Goal: Information Seeking & Learning: Learn about a topic

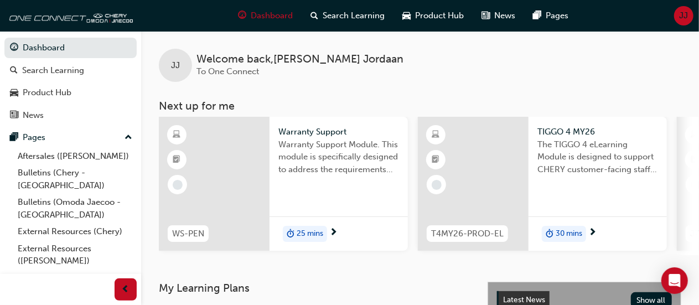
click at [85, 270] on link "Technical Hub ([PERSON_NAME])" at bounding box center [74, 284] width 123 height 29
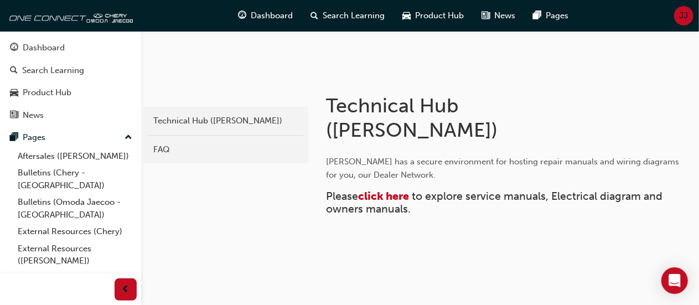
scroll to position [146, 0]
click at [376, 195] on span "click here" at bounding box center [383, 195] width 51 height 13
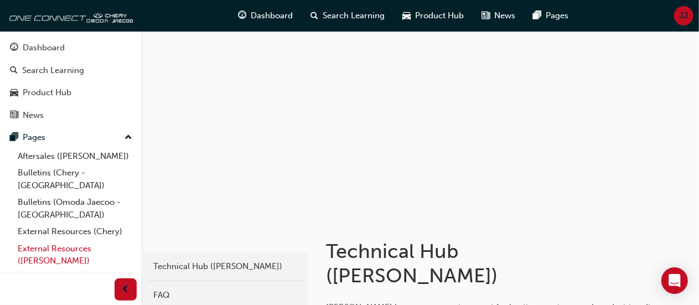
click at [60, 243] on link "External Resources ([PERSON_NAME])" at bounding box center [74, 254] width 123 height 29
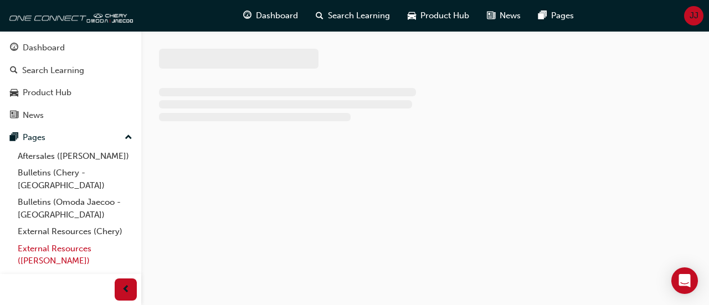
click at [60, 243] on link "External Resources ([PERSON_NAME])" at bounding box center [74, 254] width 123 height 29
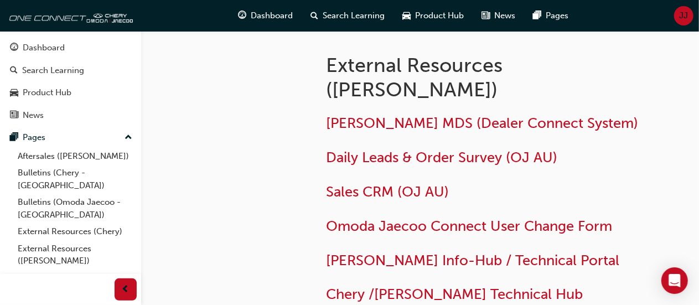
click at [314, 209] on div "External Resources (Omoda Jaecoo) Jaecoo MDS (Dealer Connect System) Daily Lead…" at bounding box center [503, 175] width 391 height 289
click at [317, 209] on div "External Resources (Omoda Jaecoo) Jaecoo MDS (Dealer Connect System) Daily Lead…" at bounding box center [503, 175] width 391 height 289
click at [85, 270] on link "Technical Hub ([PERSON_NAME])" at bounding box center [74, 284] width 123 height 29
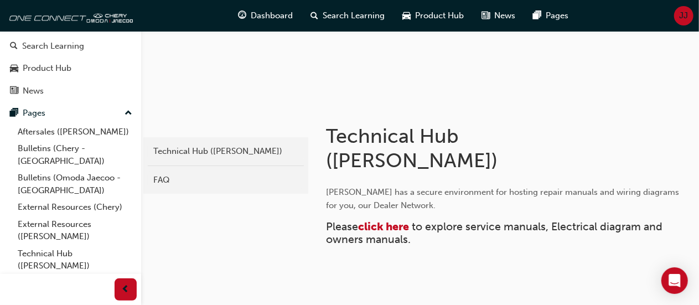
scroll to position [24, 0]
click at [87, 245] on link "Technical Hub ([PERSON_NAME])" at bounding box center [74, 259] width 123 height 29
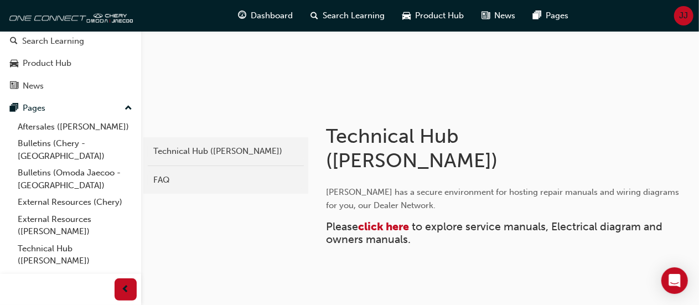
click at [40, 270] on link "All Pages" at bounding box center [74, 278] width 123 height 17
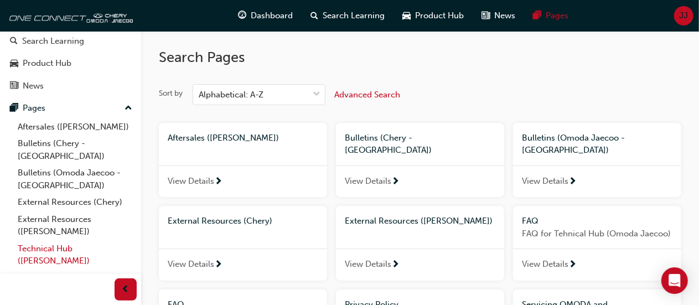
click at [55, 240] on link "Technical Hub ([PERSON_NAME])" at bounding box center [74, 254] width 123 height 29
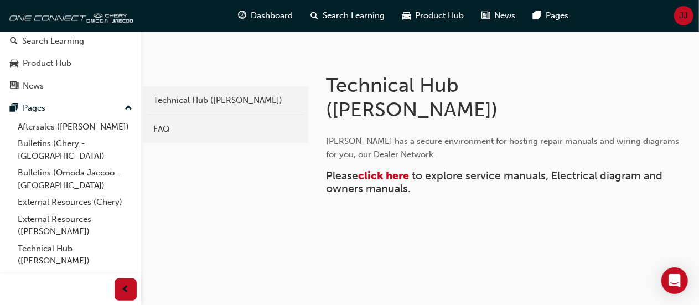
scroll to position [171, 0]
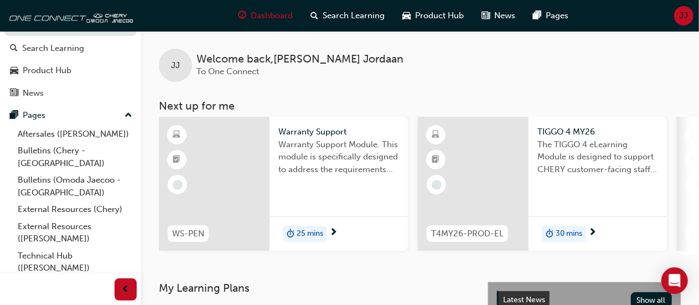
scroll to position [29, 0]
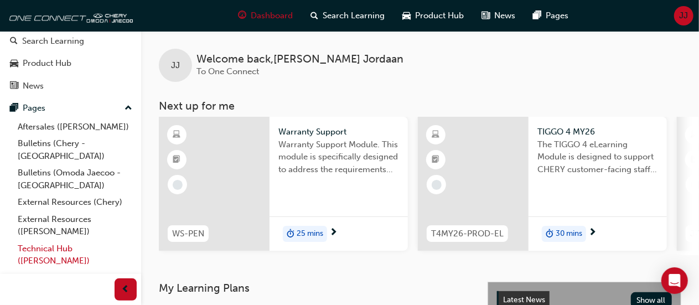
click at [71, 240] on link "Technical Hub ([PERSON_NAME])" at bounding box center [74, 254] width 123 height 29
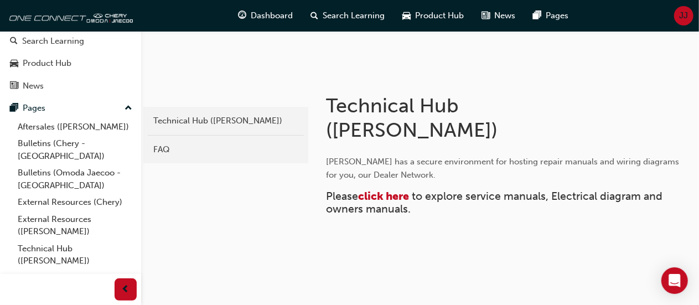
scroll to position [171, 0]
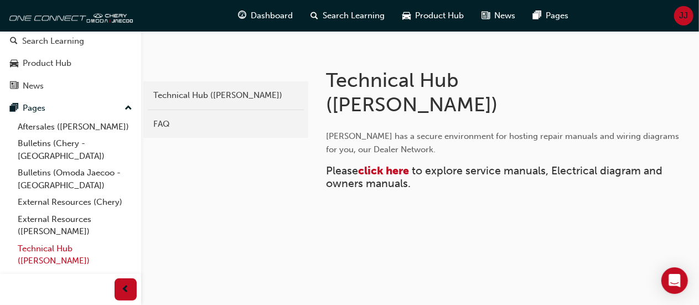
click at [69, 240] on link "Technical Hub ([PERSON_NAME])" at bounding box center [74, 254] width 123 height 29
click at [63, 240] on link "Technical Hub ([PERSON_NAME])" at bounding box center [74, 254] width 123 height 29
click at [90, 194] on link "External Resources (Chery)" at bounding box center [74, 202] width 123 height 17
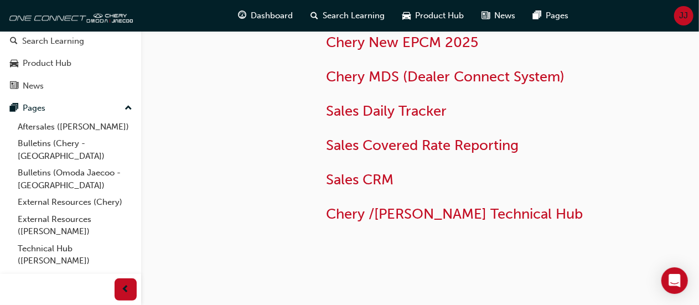
scroll to position [103, 0]
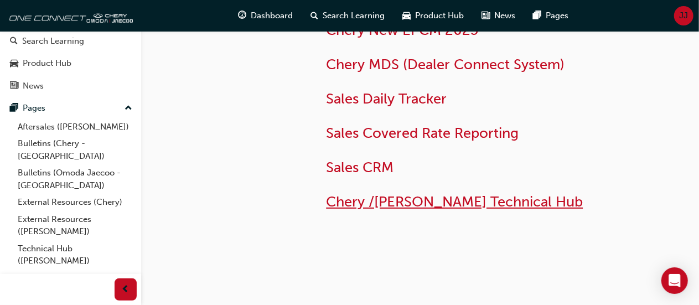
click at [517, 203] on span "Chery /[PERSON_NAME] Technical Hub" at bounding box center [454, 201] width 257 height 17
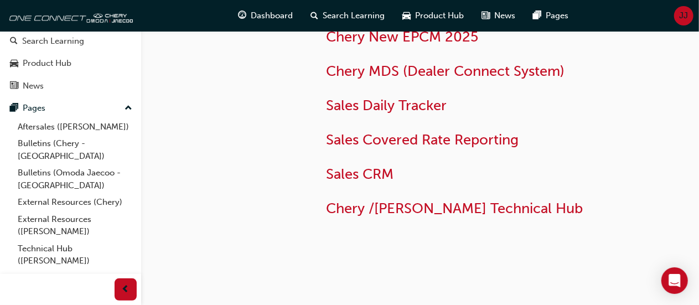
scroll to position [103, 0]
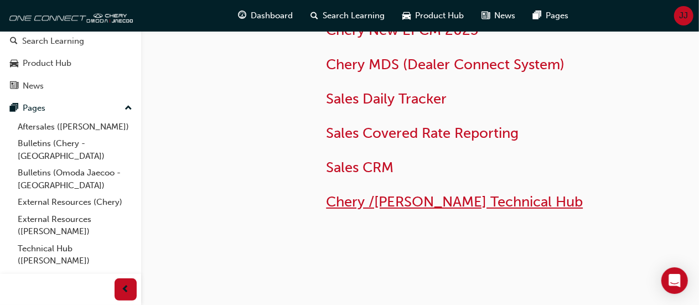
click at [448, 205] on span "Chery /[PERSON_NAME] Technical Hub" at bounding box center [454, 201] width 257 height 17
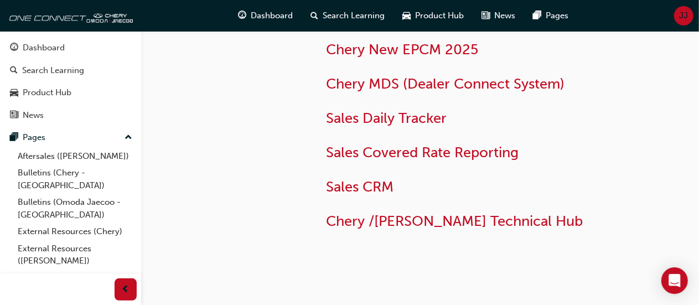
scroll to position [86, 0]
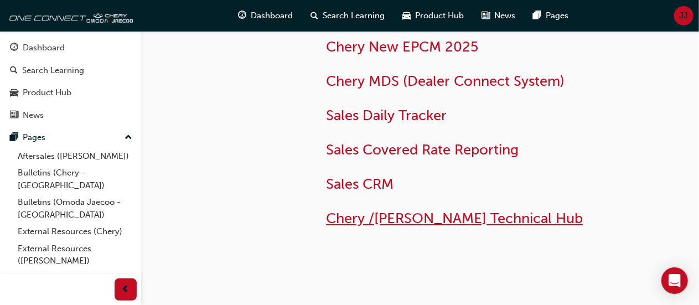
click at [537, 224] on span "Chery /[PERSON_NAME] Technical Hub" at bounding box center [454, 218] width 257 height 17
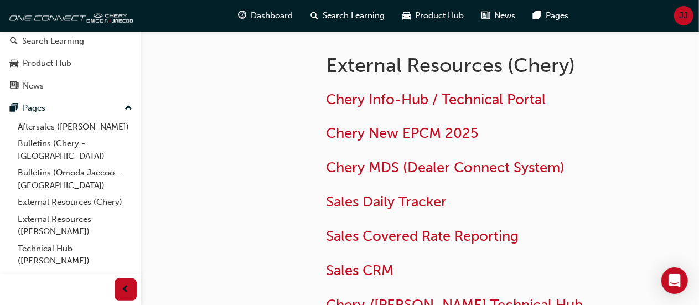
scroll to position [123, 0]
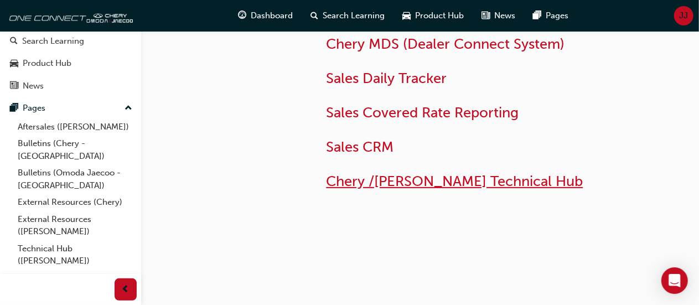
click at [526, 184] on span "Chery /Omoda Jaecoo Technical Hub" at bounding box center [454, 181] width 257 height 17
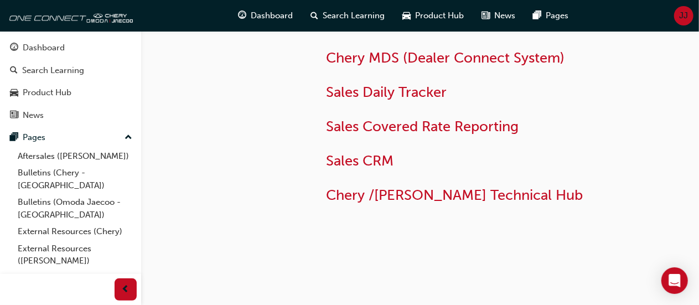
scroll to position [123, 0]
